Goal: Task Accomplishment & Management: Complete application form

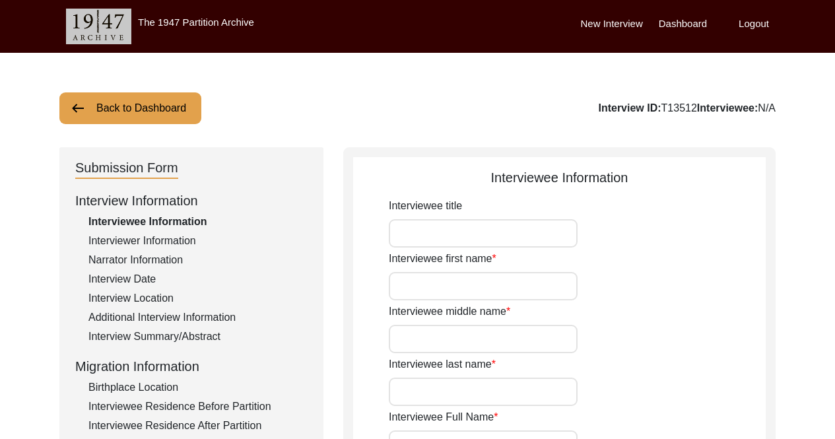
scroll to position [537, 0]
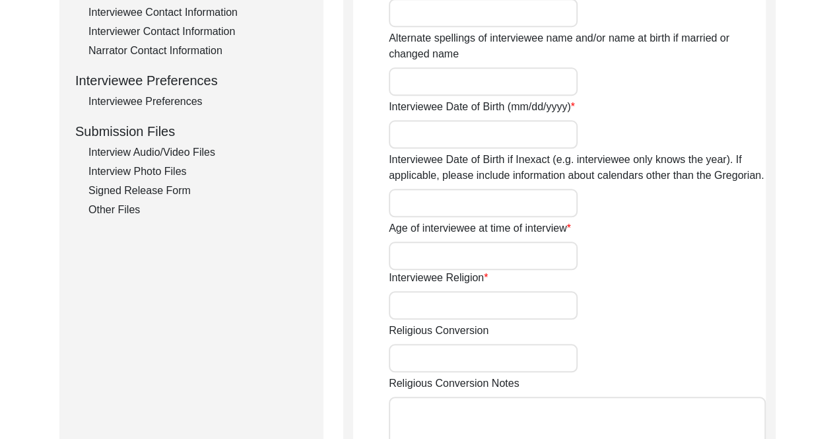
type input "Dr."
type input "[PERSON_NAME]"
type input "Babra"
type input "Dr. [PERSON_NAME]"
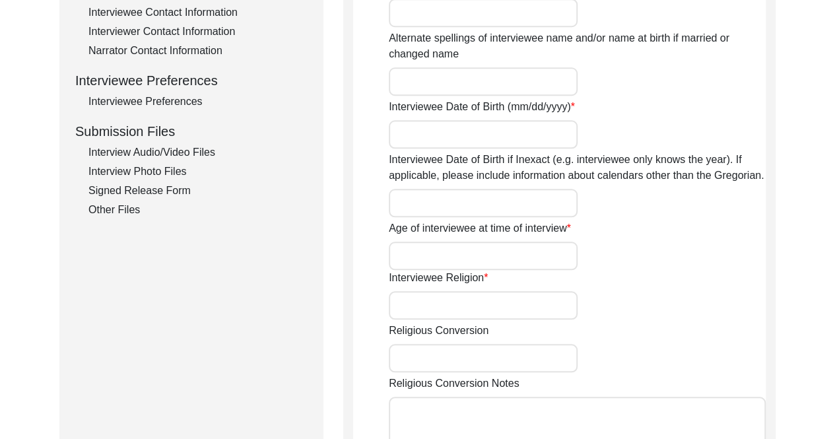
type input "07/08/192"
type input "97"
type input "[DEMOGRAPHIC_DATA]"
type input "N/A"
type textarea "N/A"
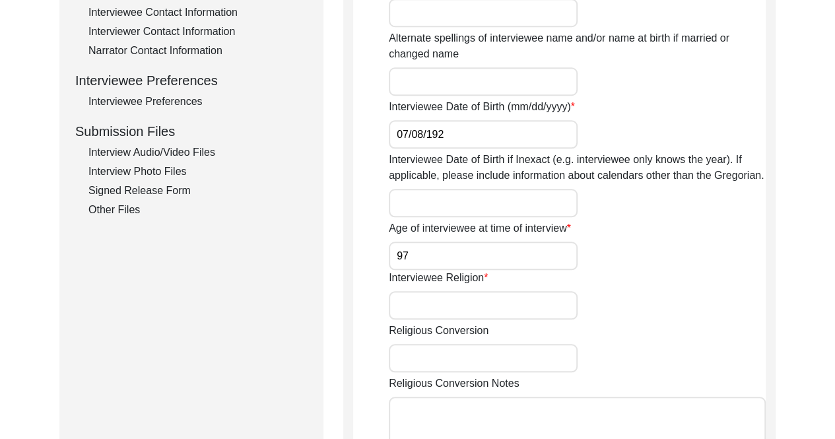
type input "Punjabi"
type input "[DEMOGRAPHIC_DATA]"
click at [164, 158] on div "Interview Audio/Video Files" at bounding box center [197, 153] width 219 height 16
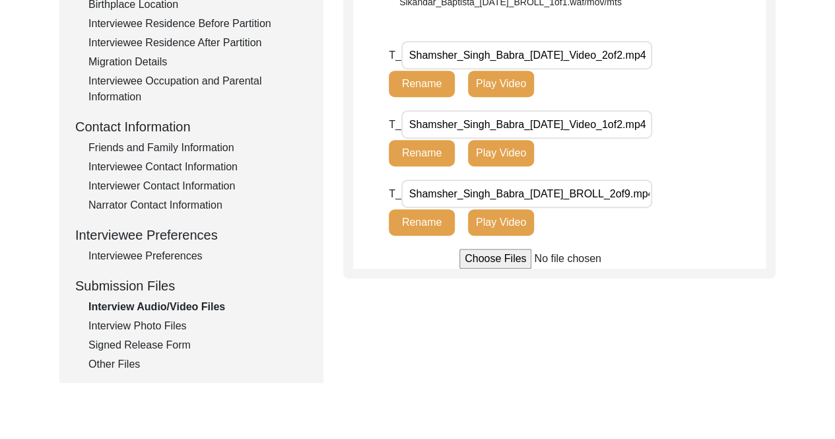
scroll to position [317, 0]
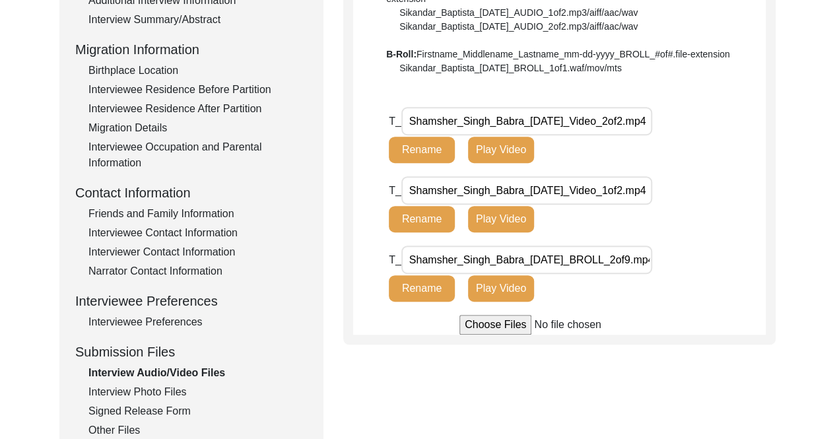
click at [500, 325] on input "file" at bounding box center [560, 325] width 200 height 20
type input "C:\fakepath\Shamsher_Singh_Babra_[DATE]_BROLL_2of9.mp4.mp4"
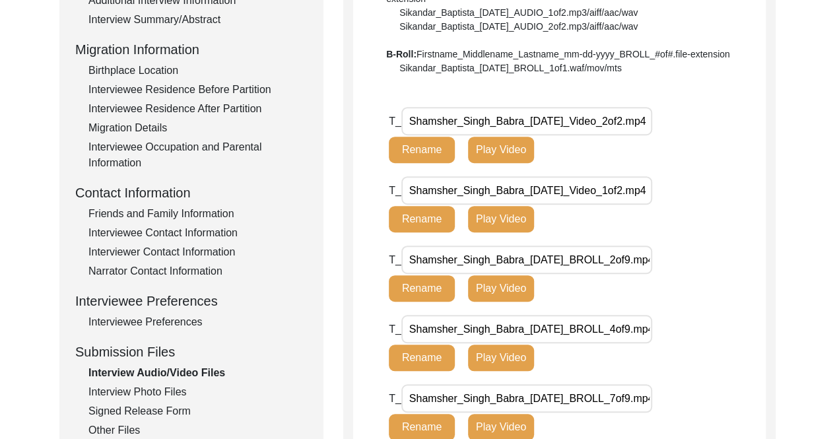
click at [180, 406] on div "Signed Release Form" at bounding box center [197, 411] width 219 height 16
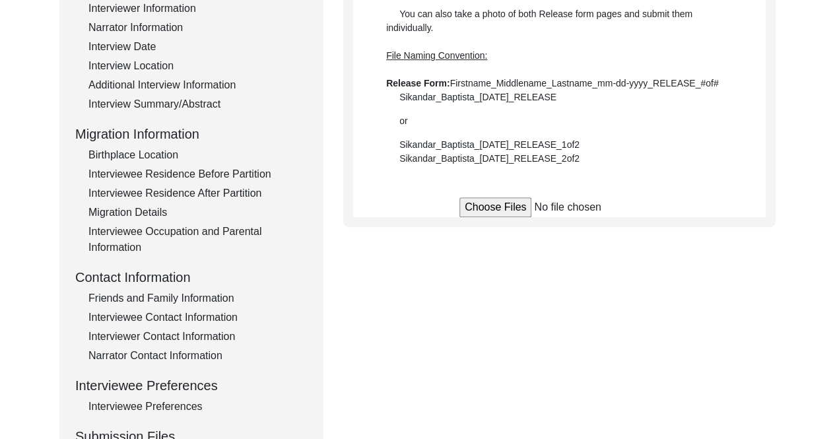
scroll to position [383, 0]
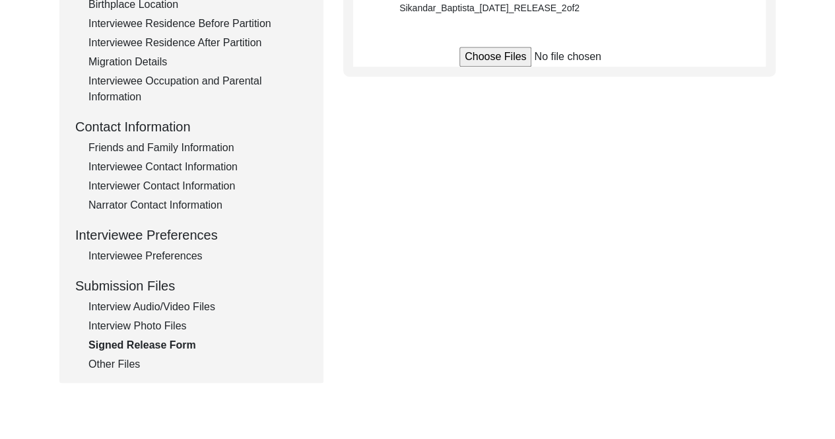
click at [174, 311] on div "Interview Audio/Video Files" at bounding box center [197, 307] width 219 height 16
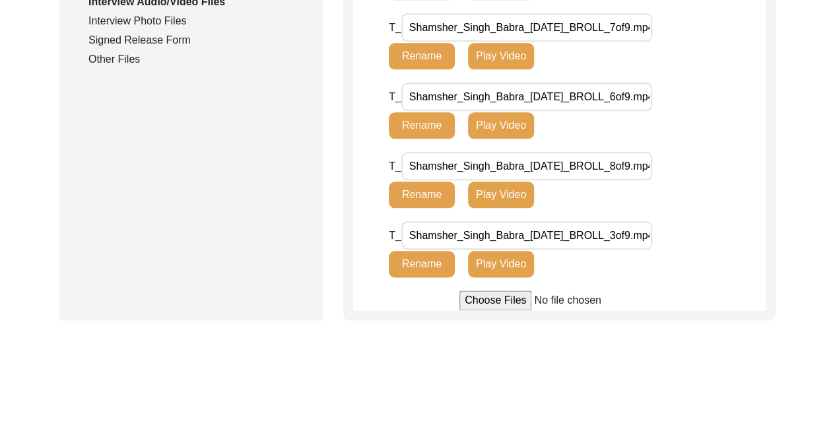
scroll to position [713, 0]
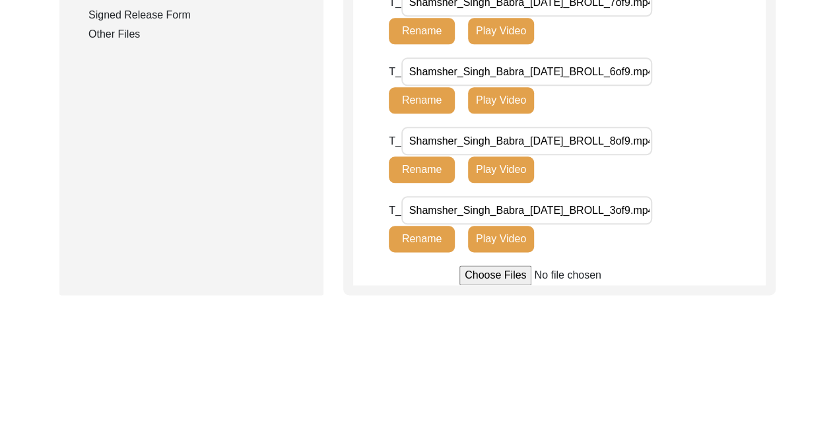
click at [491, 273] on input "file" at bounding box center [560, 275] width 200 height 20
type input "C:\fakepath\Shamsher_Singh_Babra_[DATE]_BROLL_2of9.mp4.mp4"
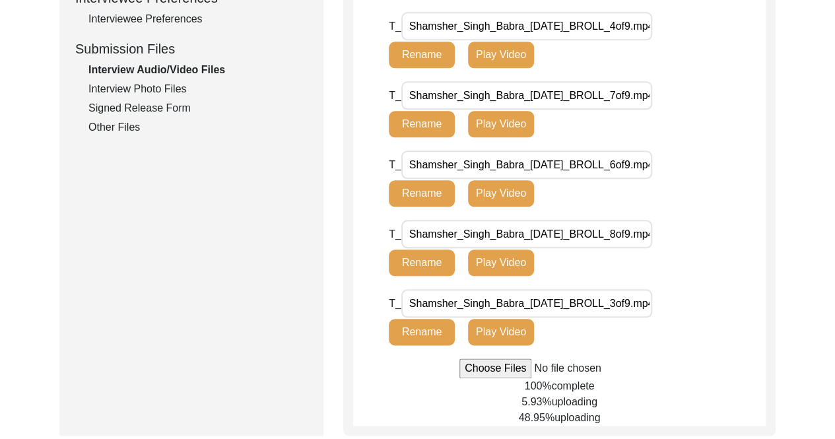
scroll to position [647, 0]
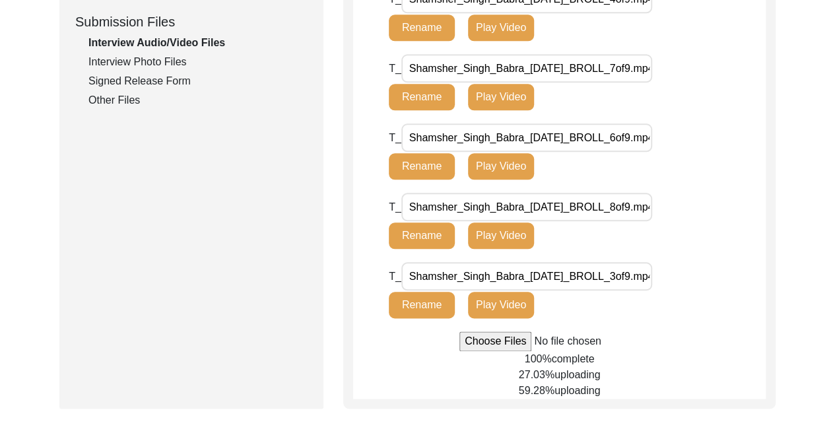
drag, startPoint x: 165, startPoint y: 79, endPoint x: 86, endPoint y: 199, distance: 144.5
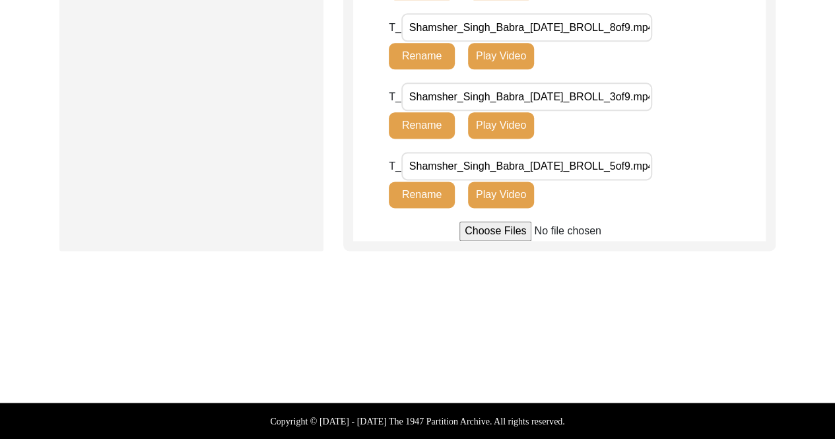
scroll to position [695, 0]
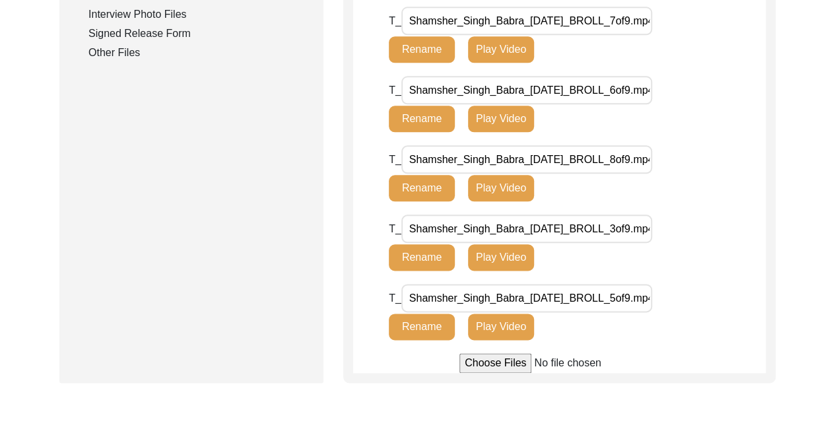
click at [521, 364] on input "file" at bounding box center [560, 363] width 200 height 20
type input "C:\fakepath\Shamsher_Singh_Babra_[DATE]_BROLL_1of9.mp4.mp4"
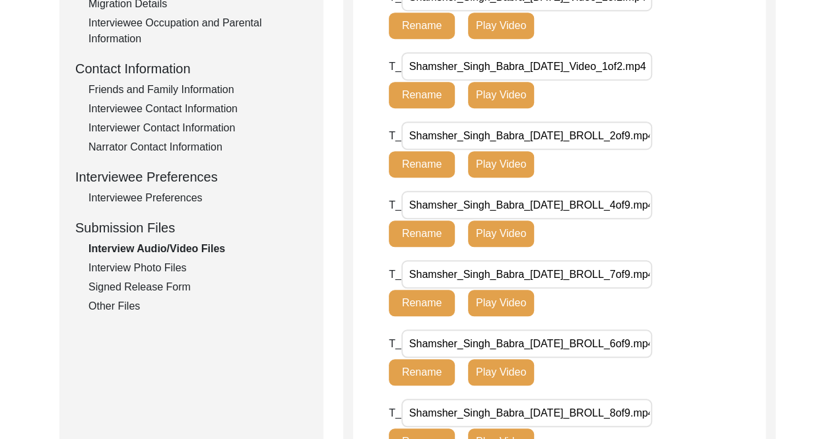
scroll to position [462, 0]
